Goal: Task Accomplishment & Management: Manage account settings

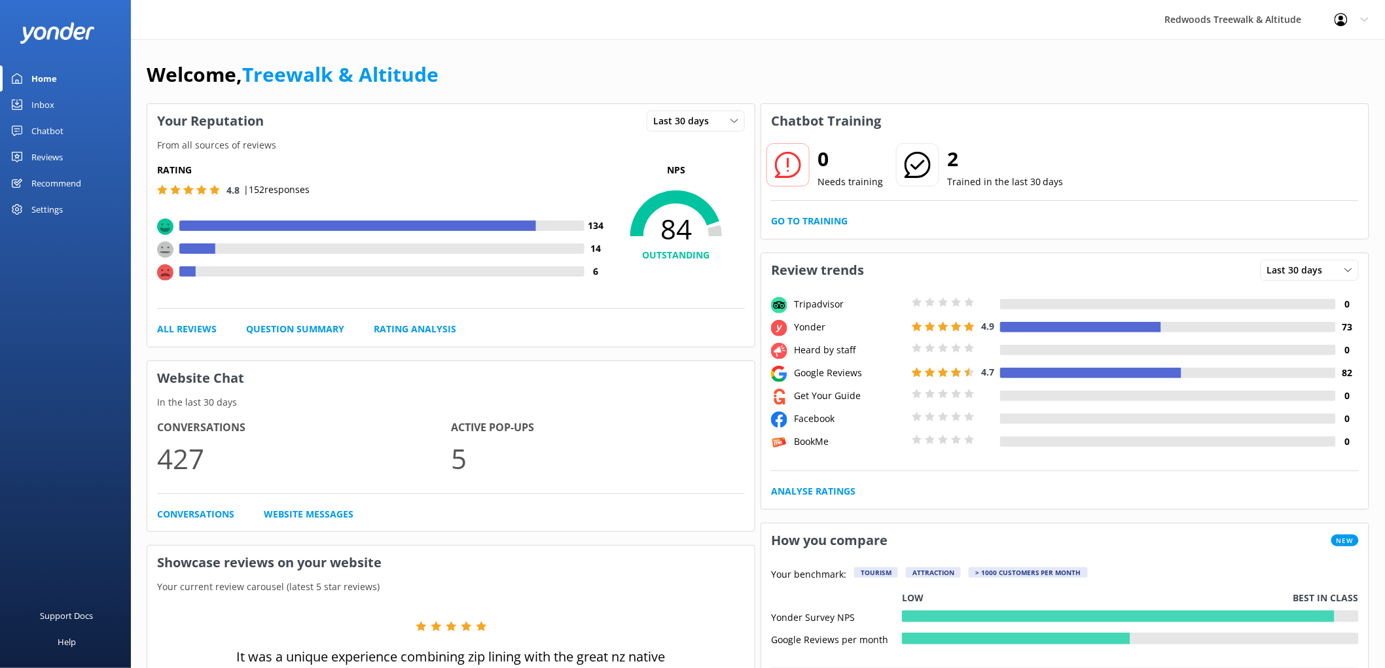
click at [95, 156] on link "Reviews" at bounding box center [65, 157] width 131 height 26
